Goal: Check status: Check status

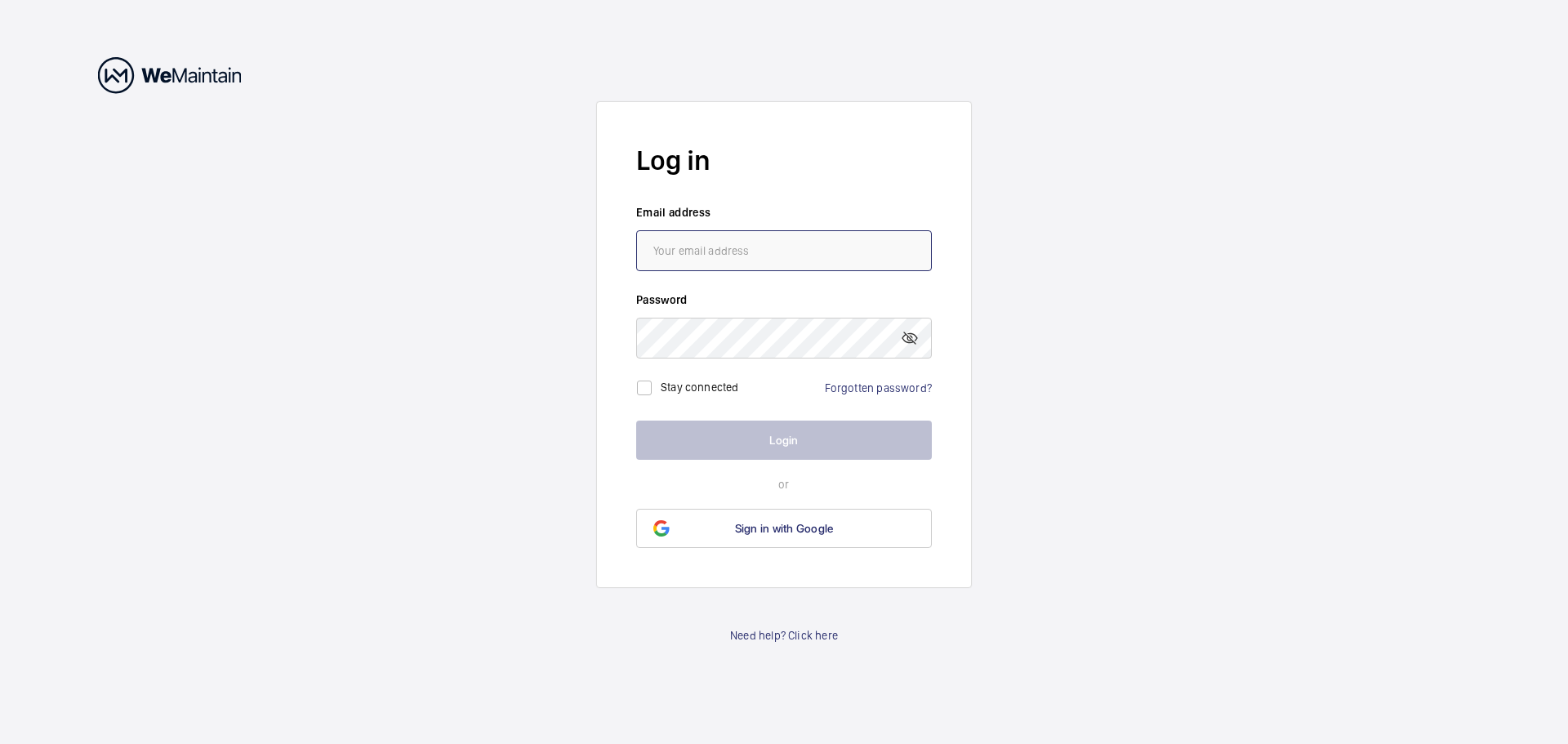
drag, startPoint x: 0, startPoint y: 0, endPoint x: 739, endPoint y: 267, distance: 785.8
click at [738, 262] on input "email" at bounding box center [784, 251] width 296 height 41
type input "facilities@designmuseum.org"
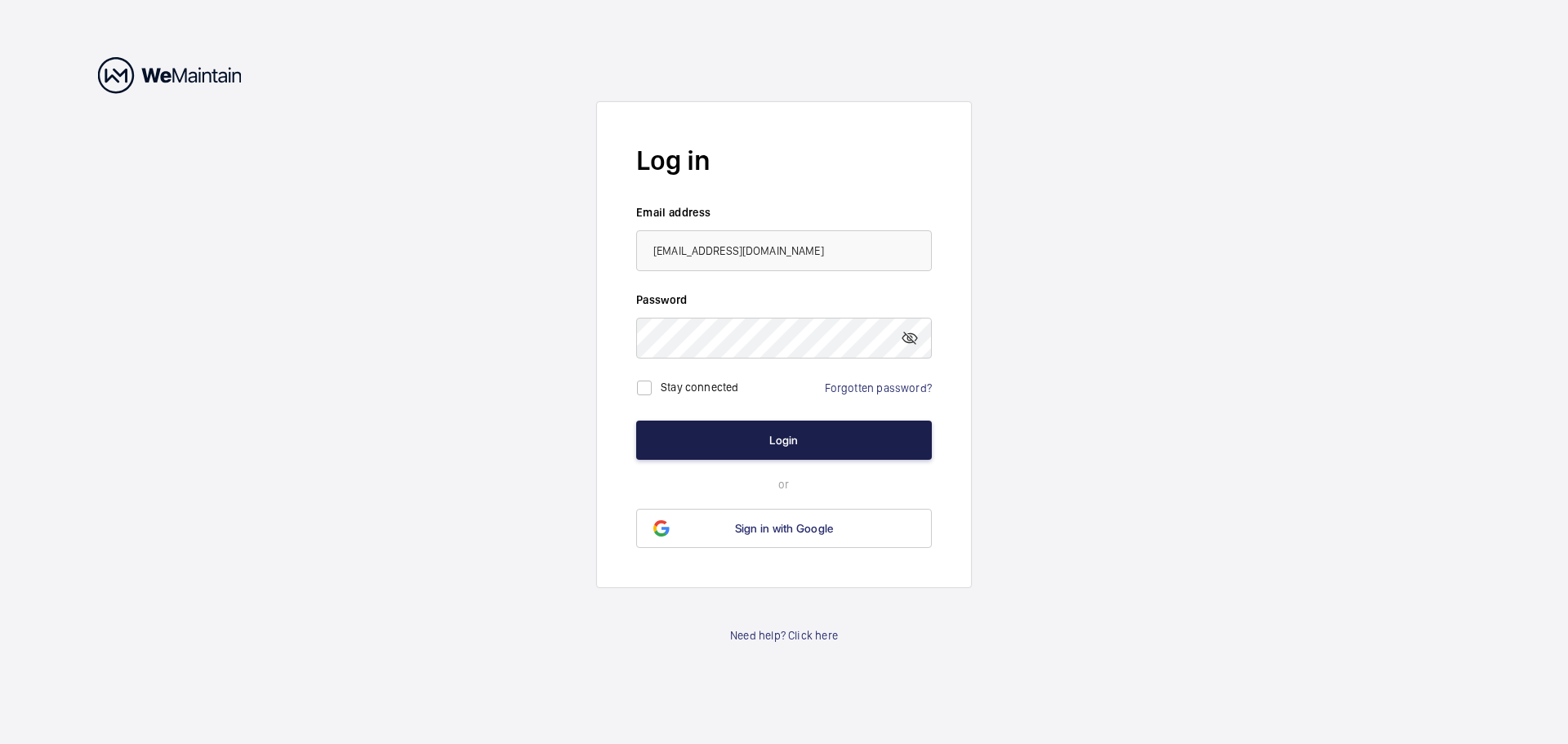
click at [821, 441] on button "Login" at bounding box center [784, 440] width 296 height 39
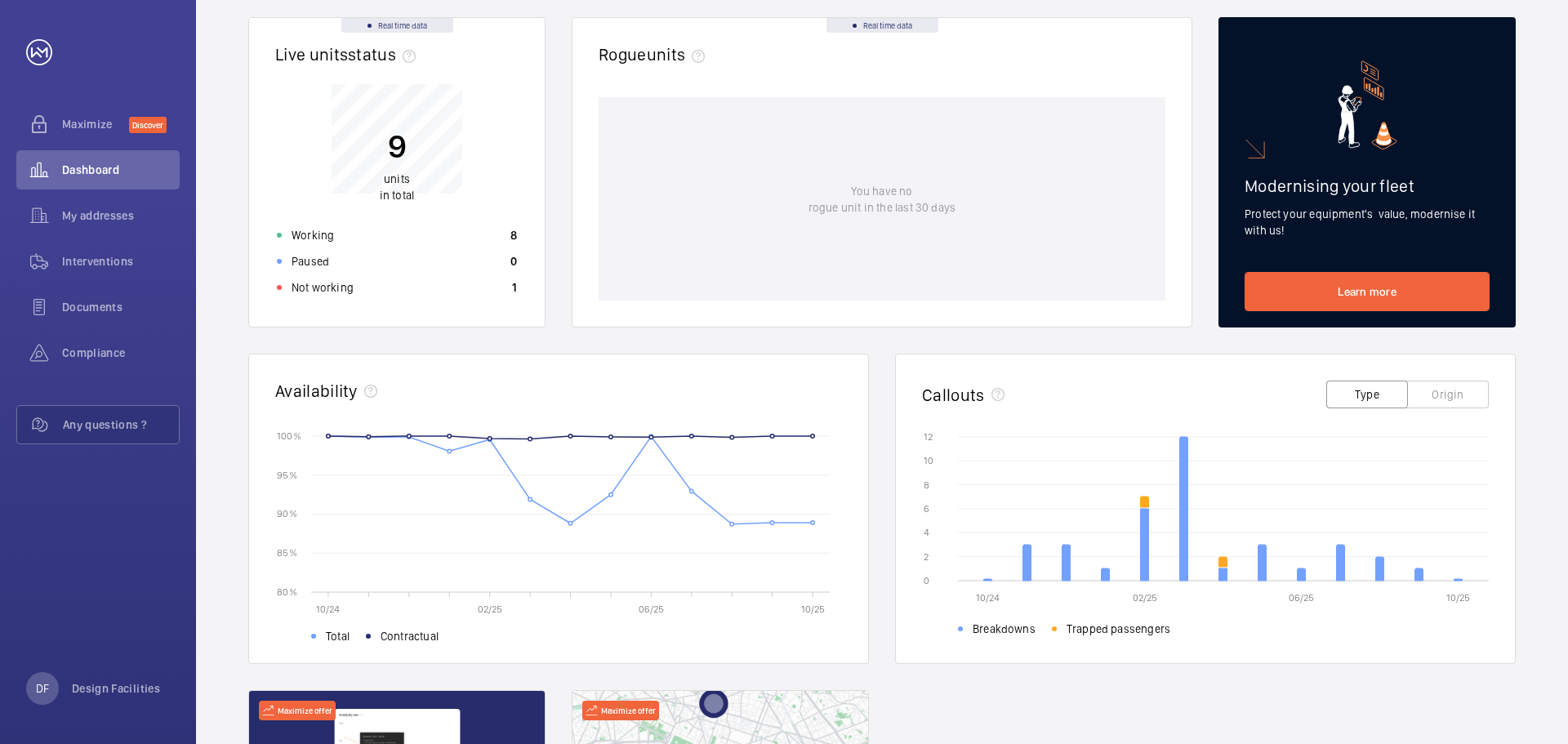
scroll to position [163, 0]
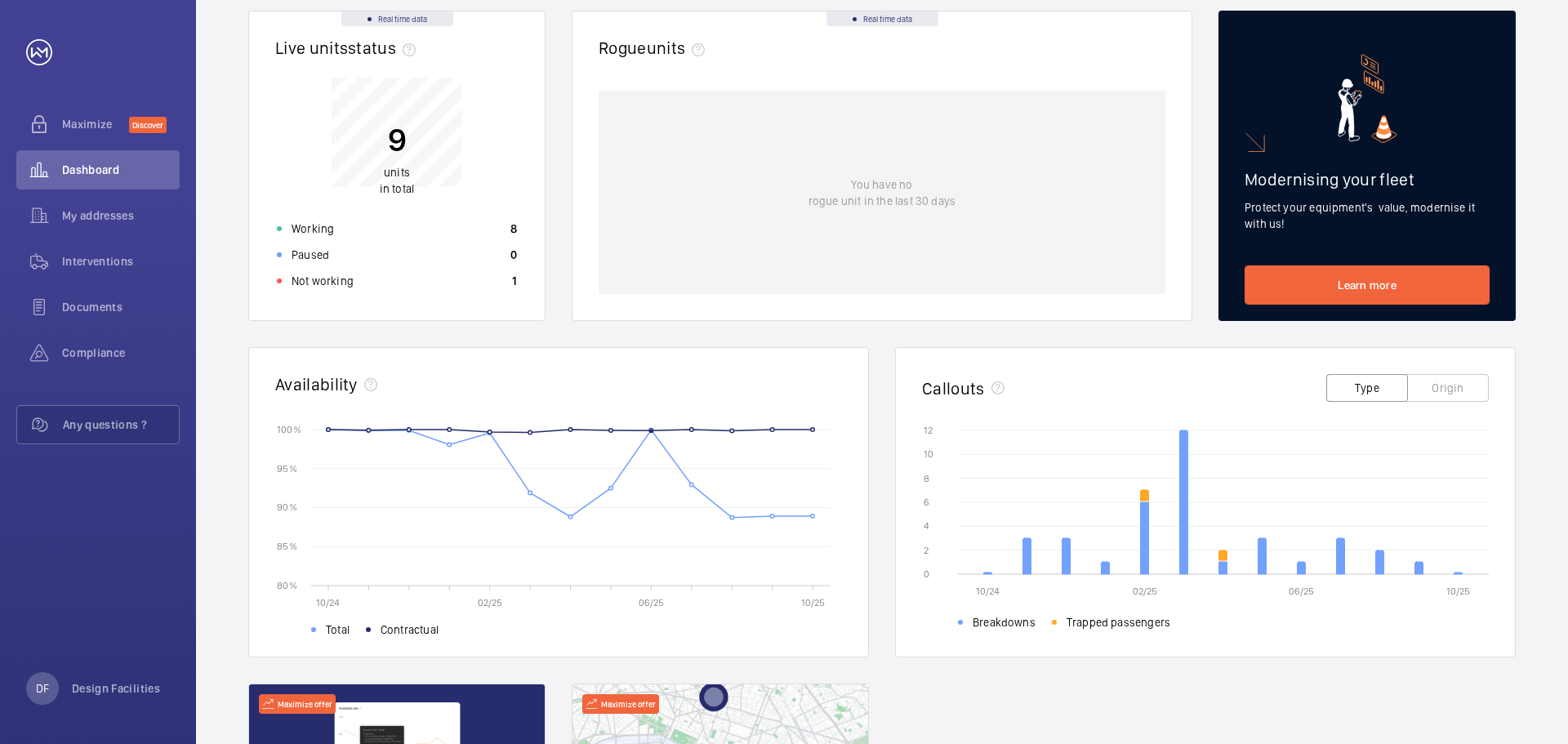
click at [649, 430] on circle at bounding box center [650, 429] width 3 height 3
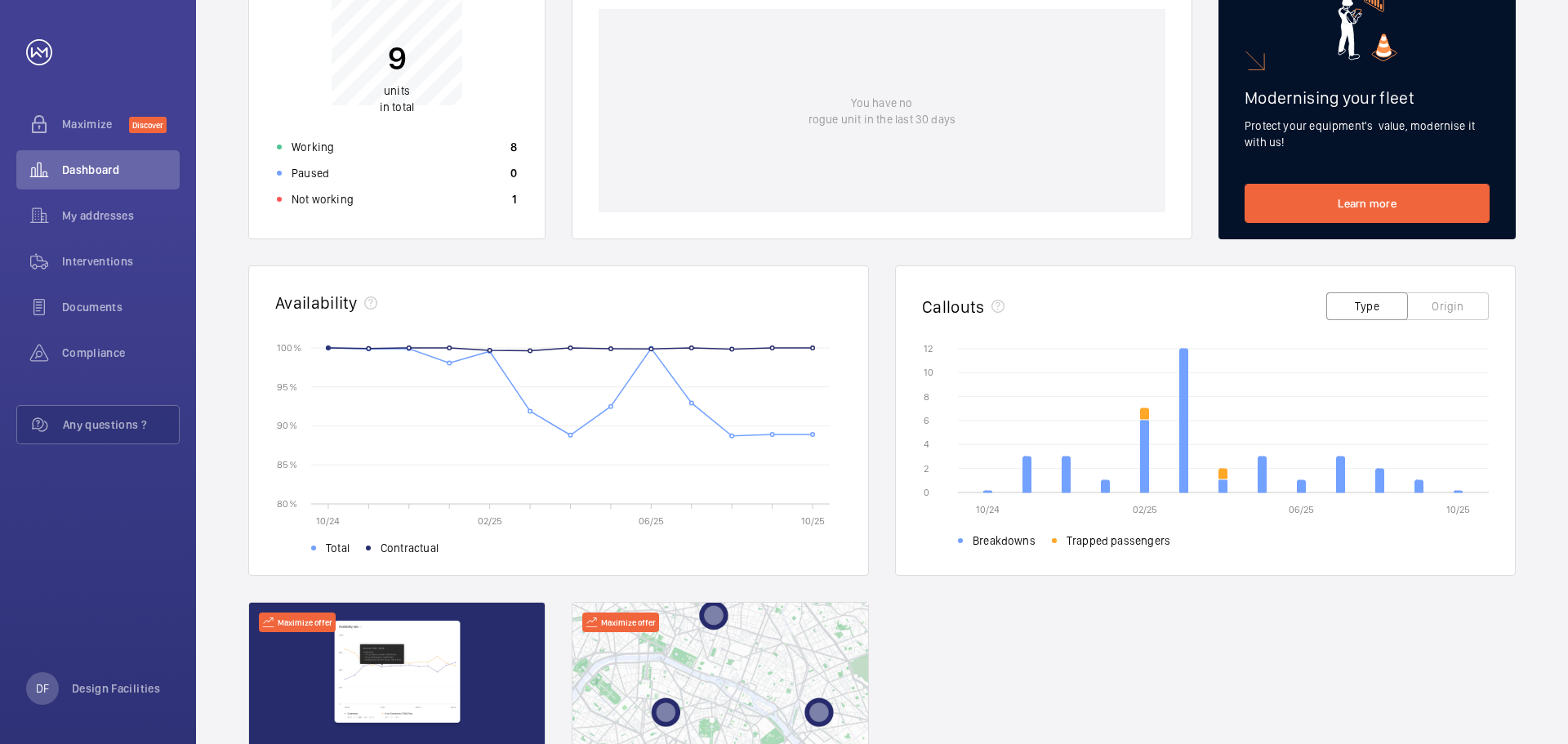
drag, startPoint x: 317, startPoint y: 518, endPoint x: 428, endPoint y: 518, distance: 111.0
click at [406, 517] on icon "10/24 02/25 06/25 10/25 80 % 80 % 85 % 85 % 90 % 90 % 95 % 95 % 100 % 100 % Tot…" at bounding box center [558, 445] width 566 height 212
click at [564, 534] on div "Total Contractual" at bounding box center [576, 546] width 531 height 28
drag, startPoint x: 316, startPoint y: 521, endPoint x: 672, endPoint y: 550, distance: 357.2
click at [407, 519] on icon "10/24 02/25 06/25 10/25 80 % 80 % 85 % 85 % 90 % 90 % 95 % 95 % 100 % 100 % Tot…" at bounding box center [558, 445] width 566 height 212
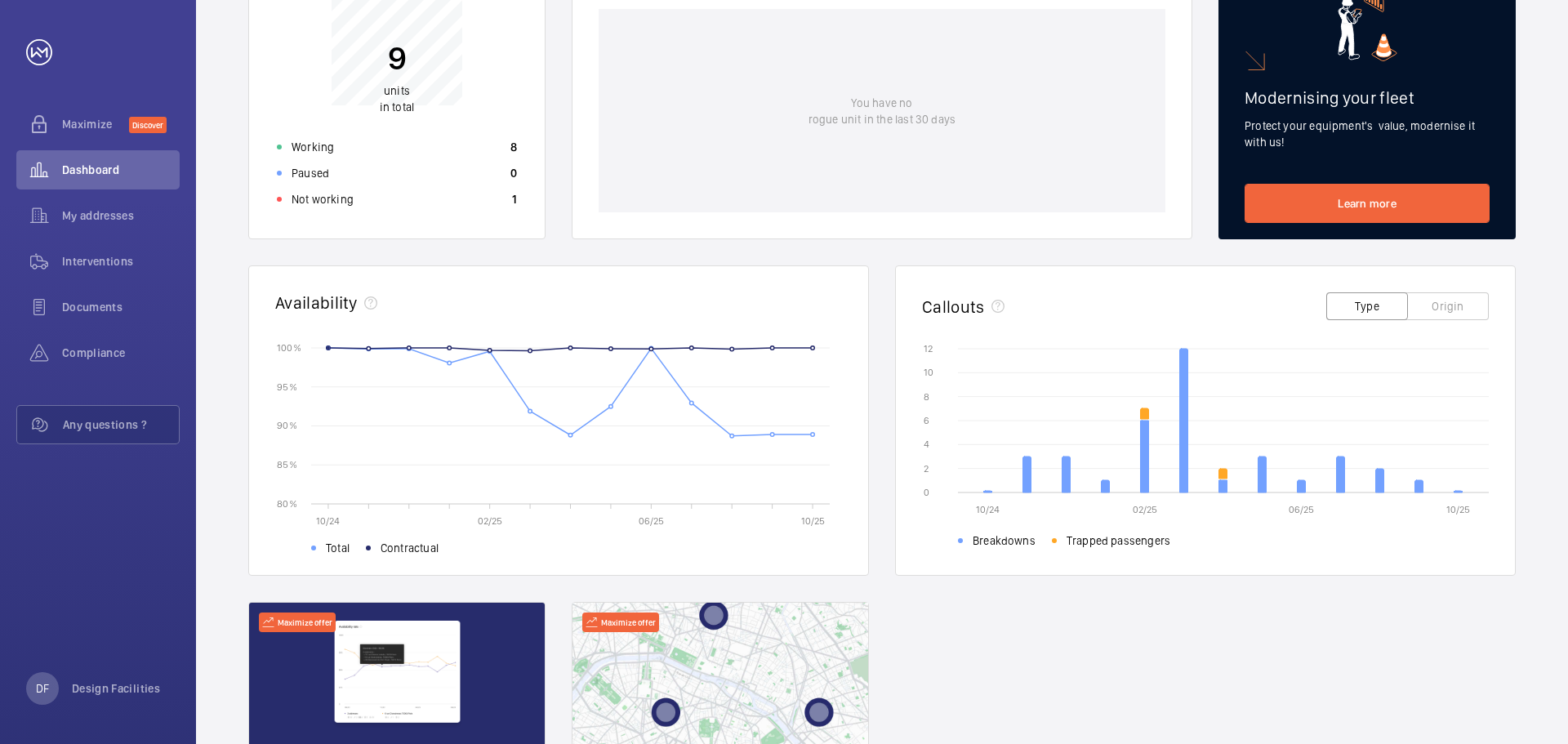
click at [689, 551] on ul "Total Contractual" at bounding box center [576, 546] width 531 height 20
click at [814, 434] on circle at bounding box center [812, 433] width 3 height 3
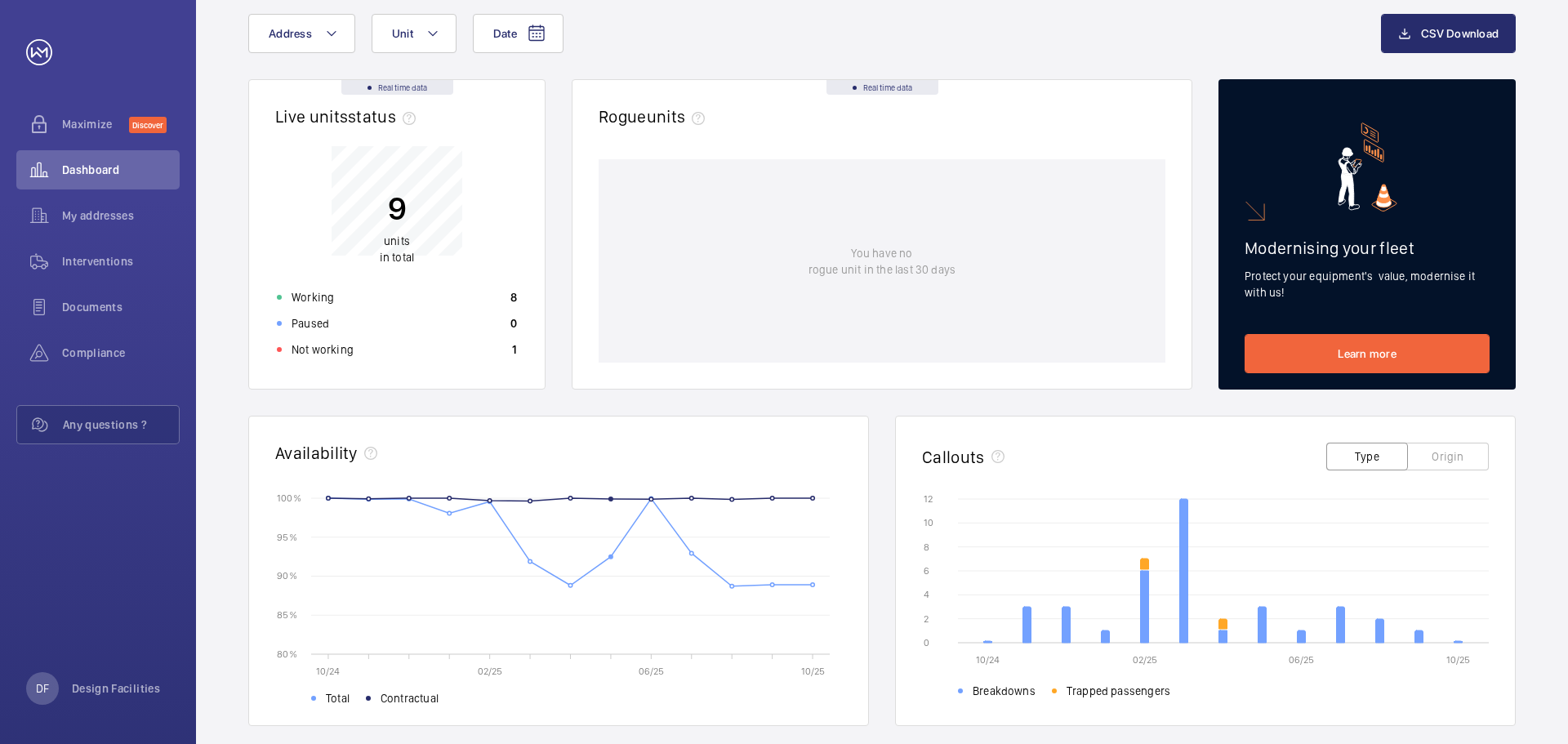
scroll to position [0, 0]
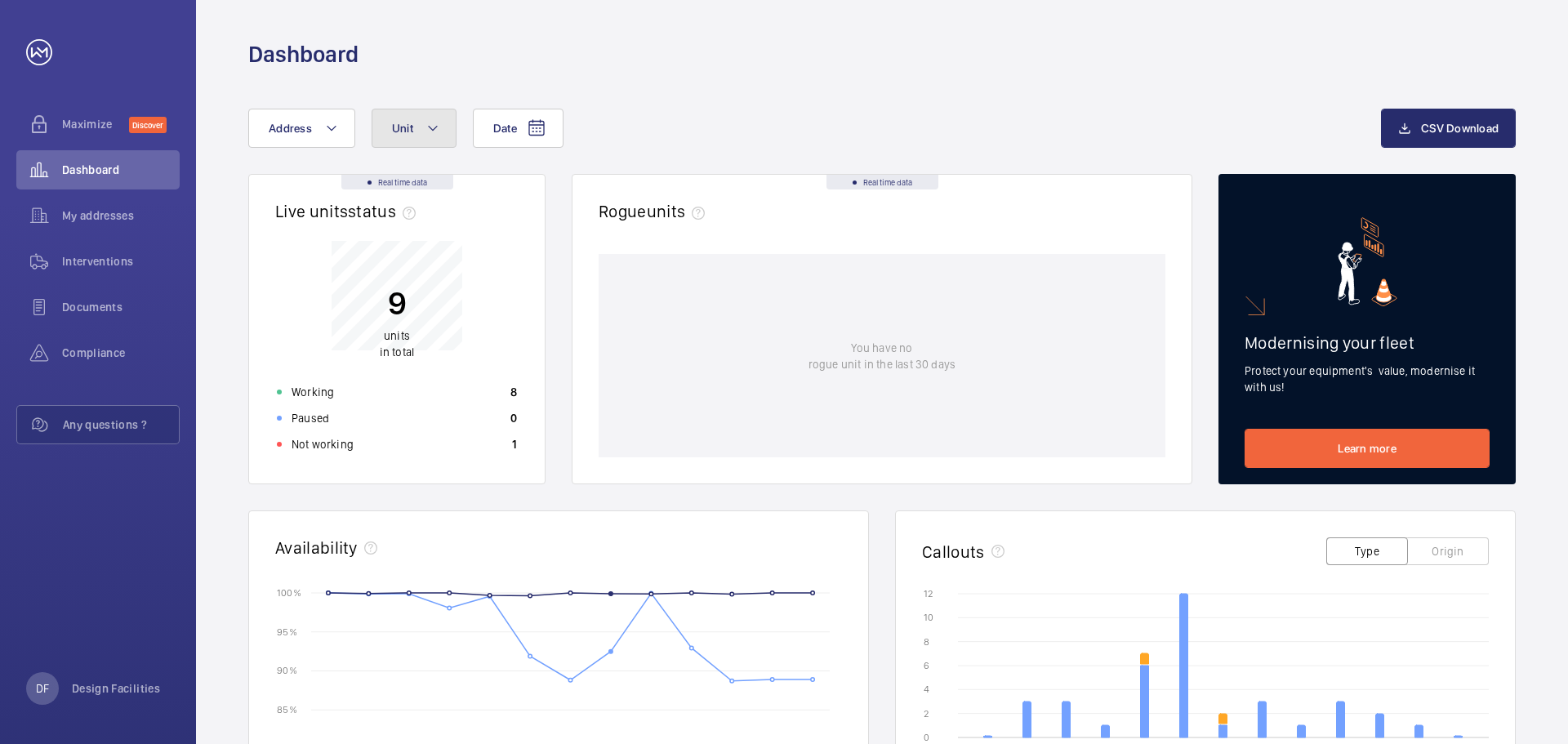
click at [432, 129] on mat-icon at bounding box center [433, 128] width 13 height 20
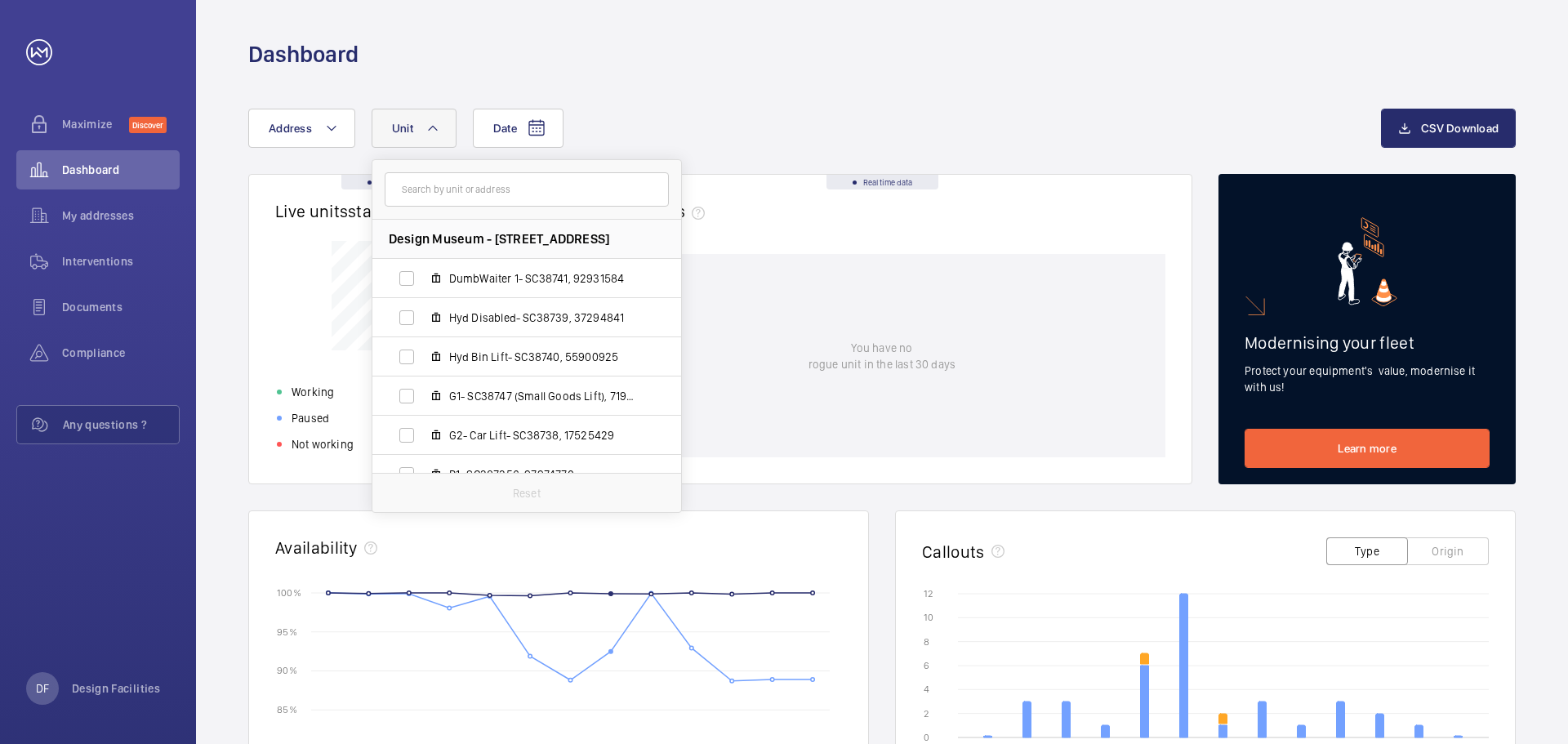
click at [716, 117] on div "Date Address Unit Design Museum - 224-238 Kensington High Street, W8 6AG LONDON…" at bounding box center [814, 128] width 1132 height 39
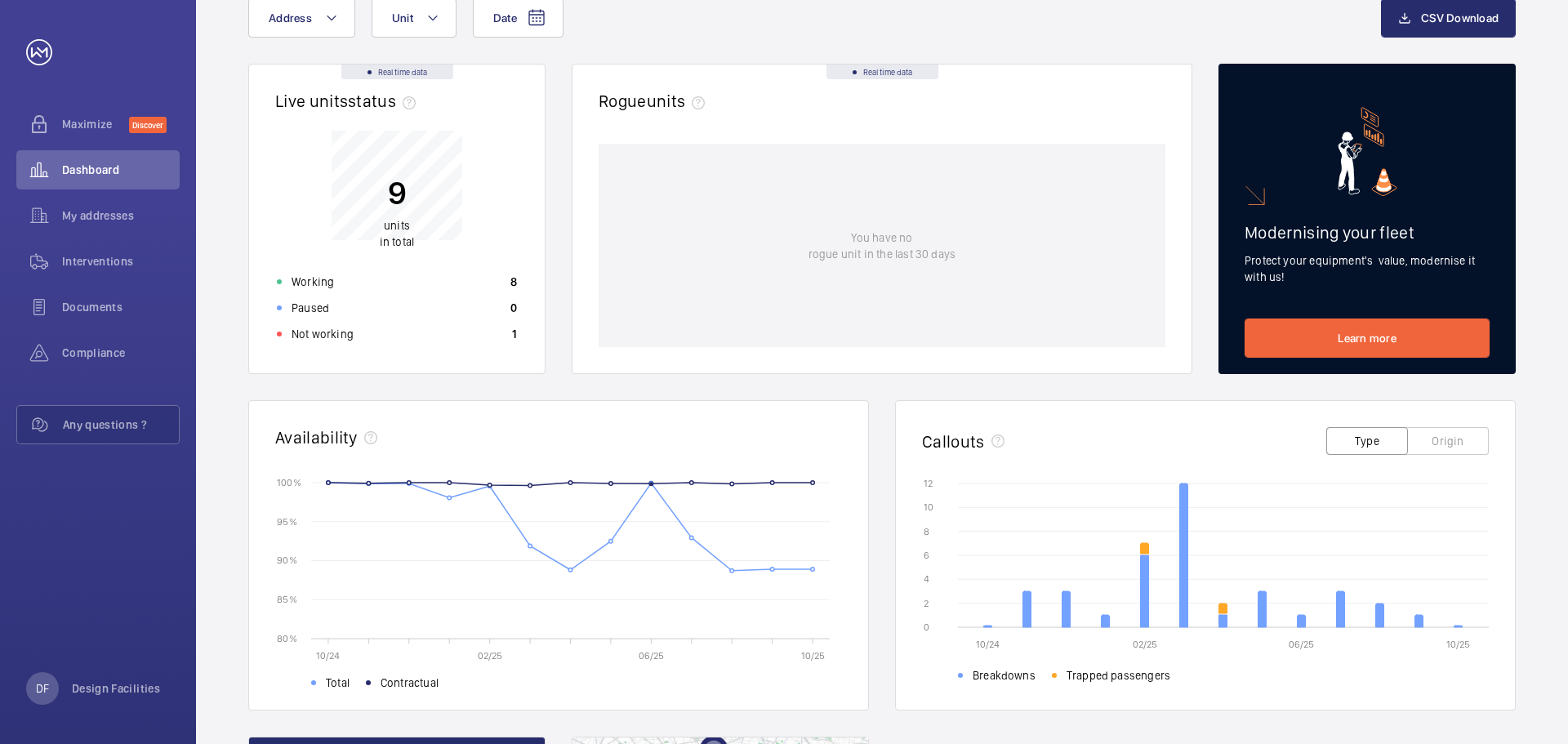
scroll to position [82, 0]
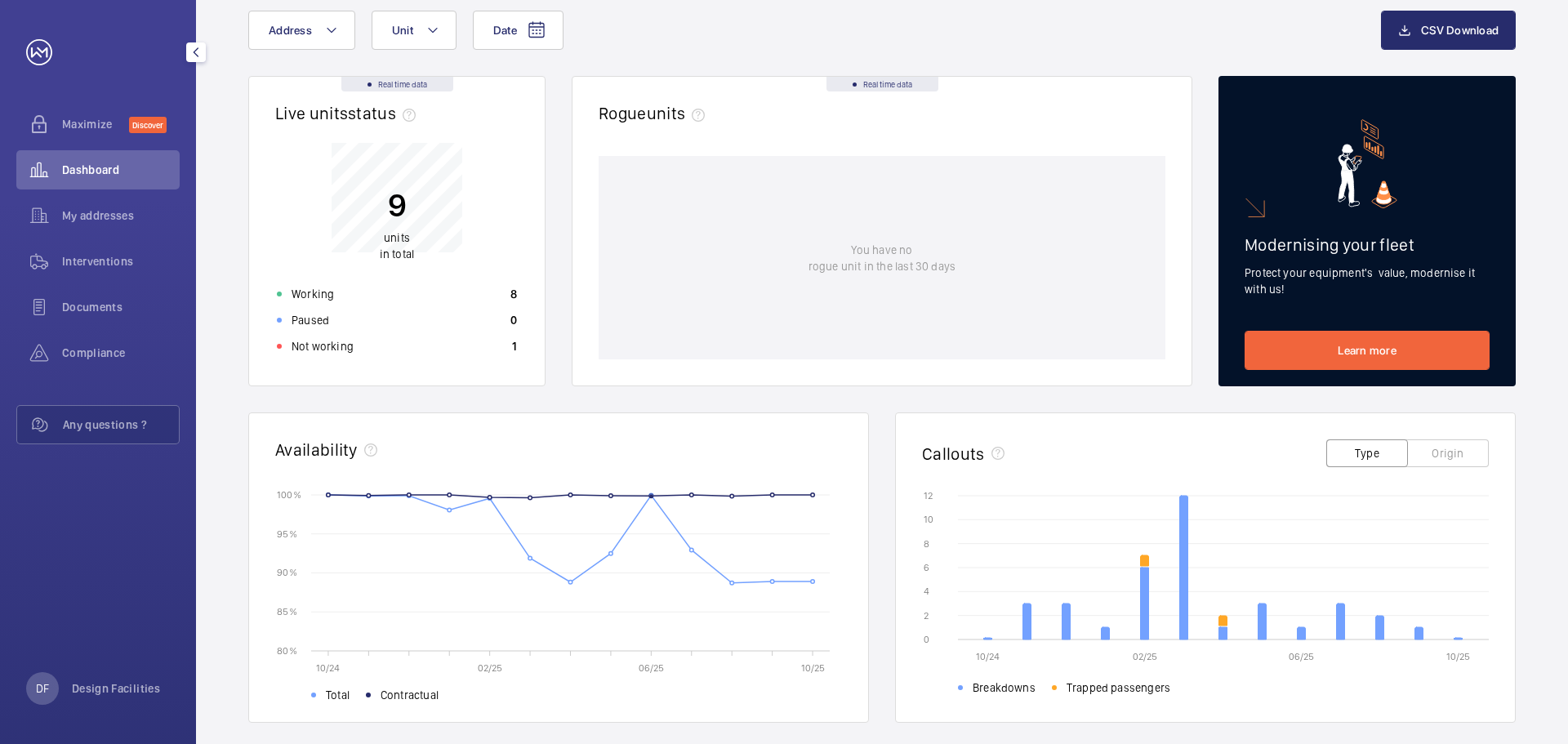
scroll to position [82, 0]
